Goal: Book appointment/travel/reservation

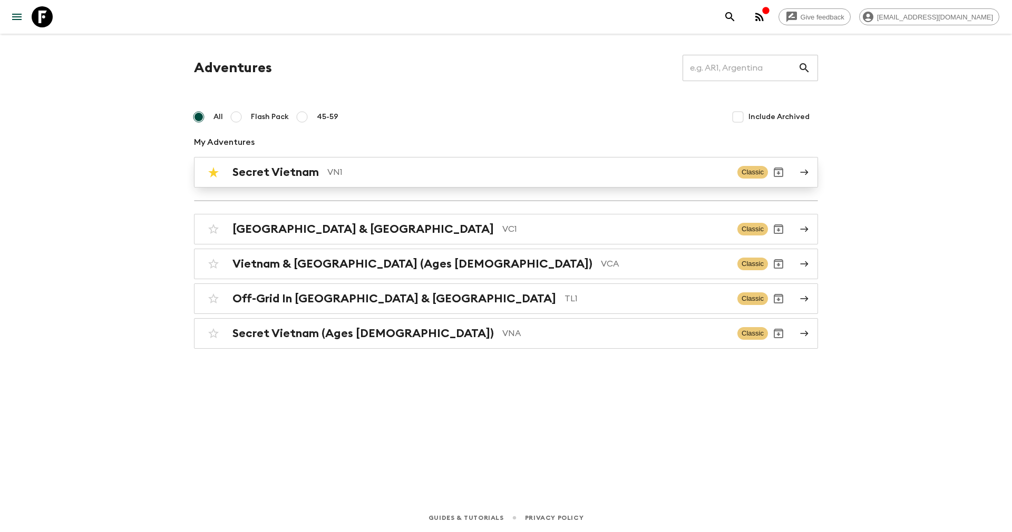
click at [254, 157] on link "Secret Vietnam VN1 Classic" at bounding box center [506, 172] width 624 height 31
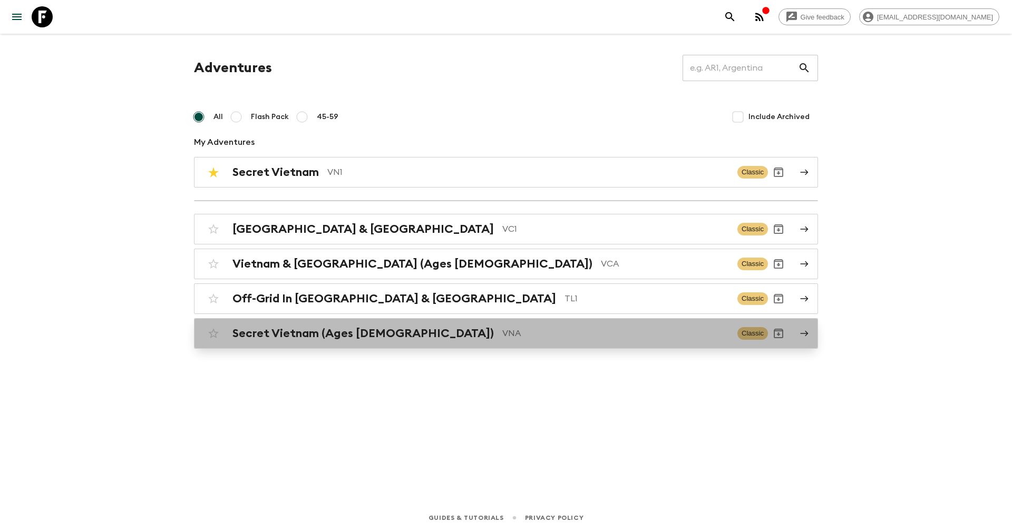
click at [289, 336] on h2 "Secret Vietnam (Ages [DEMOGRAPHIC_DATA])" at bounding box center [362, 334] width 261 height 14
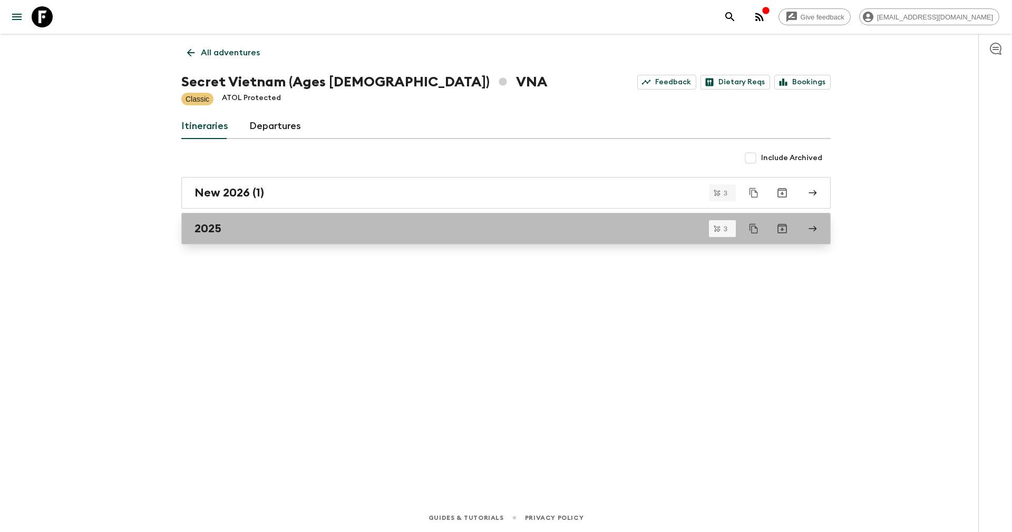
click at [229, 228] on div "2025" at bounding box center [495, 229] width 603 height 14
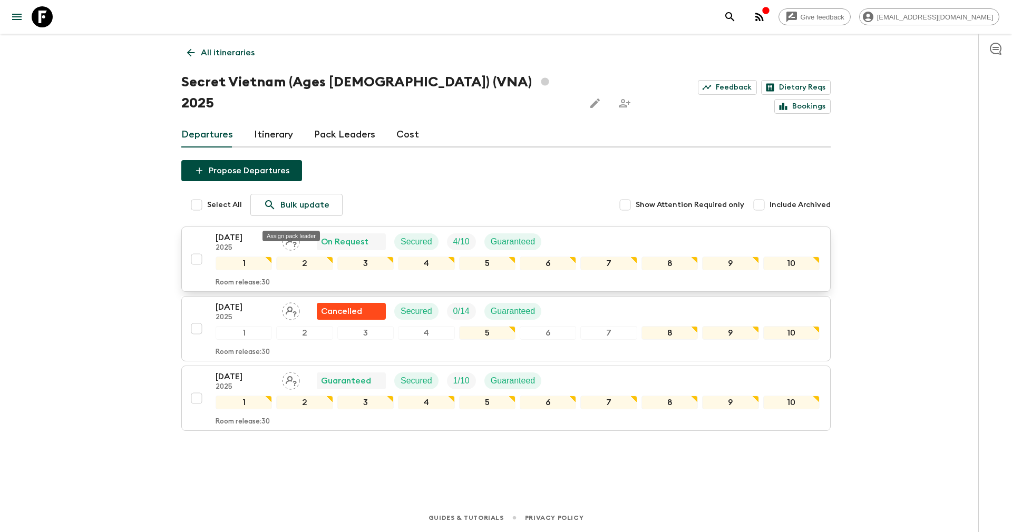
click at [286, 233] on icon "Assign pack leader" at bounding box center [291, 242] width 18 height 18
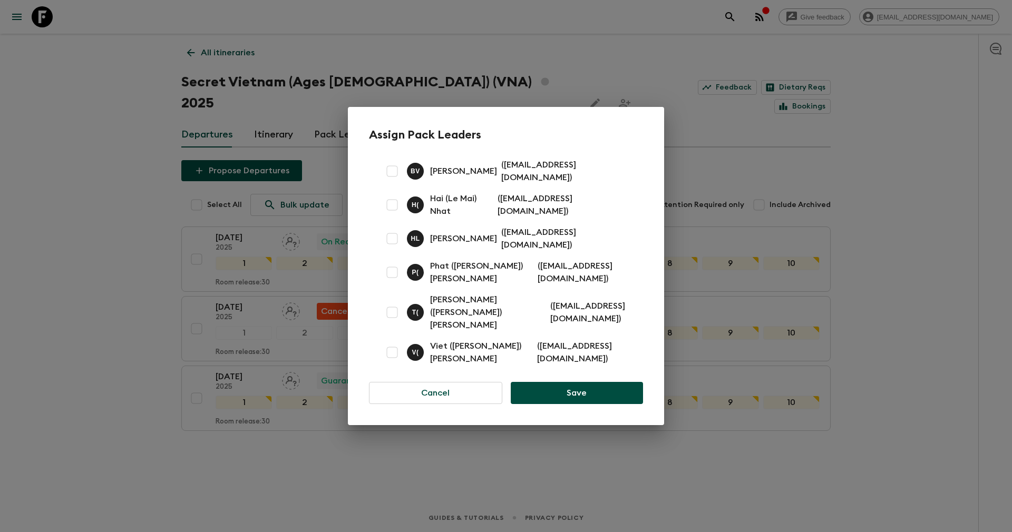
click at [392, 215] on input "checkbox" at bounding box center [391, 204] width 21 height 21
checkbox input "true"
click at [591, 382] on button "Save" at bounding box center [576, 393] width 132 height 22
